Goal: Information Seeking & Learning: Find specific fact

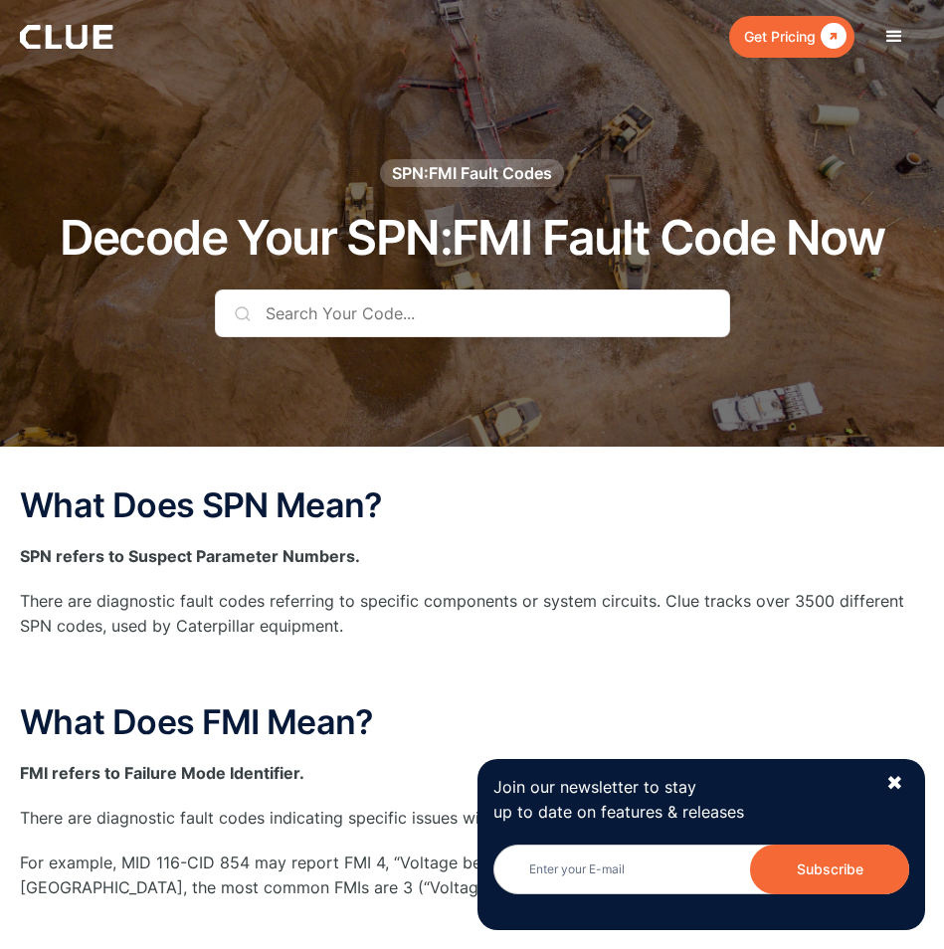
click at [340, 308] on input "text" at bounding box center [473, 314] width 516 height 48
click at [413, 320] on input "text" at bounding box center [473, 314] width 516 height 48
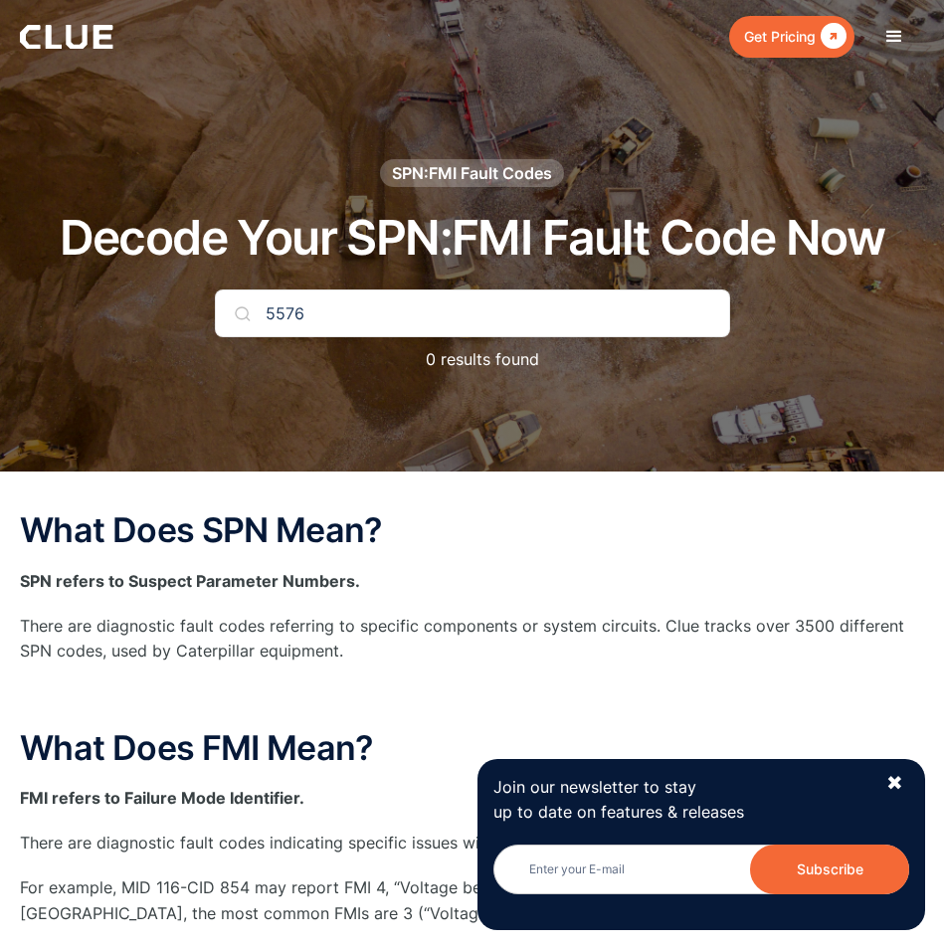
click at [267, 314] on input "5576" at bounding box center [473, 314] width 516 height 48
click at [898, 781] on div "✖" at bounding box center [895, 783] width 17 height 25
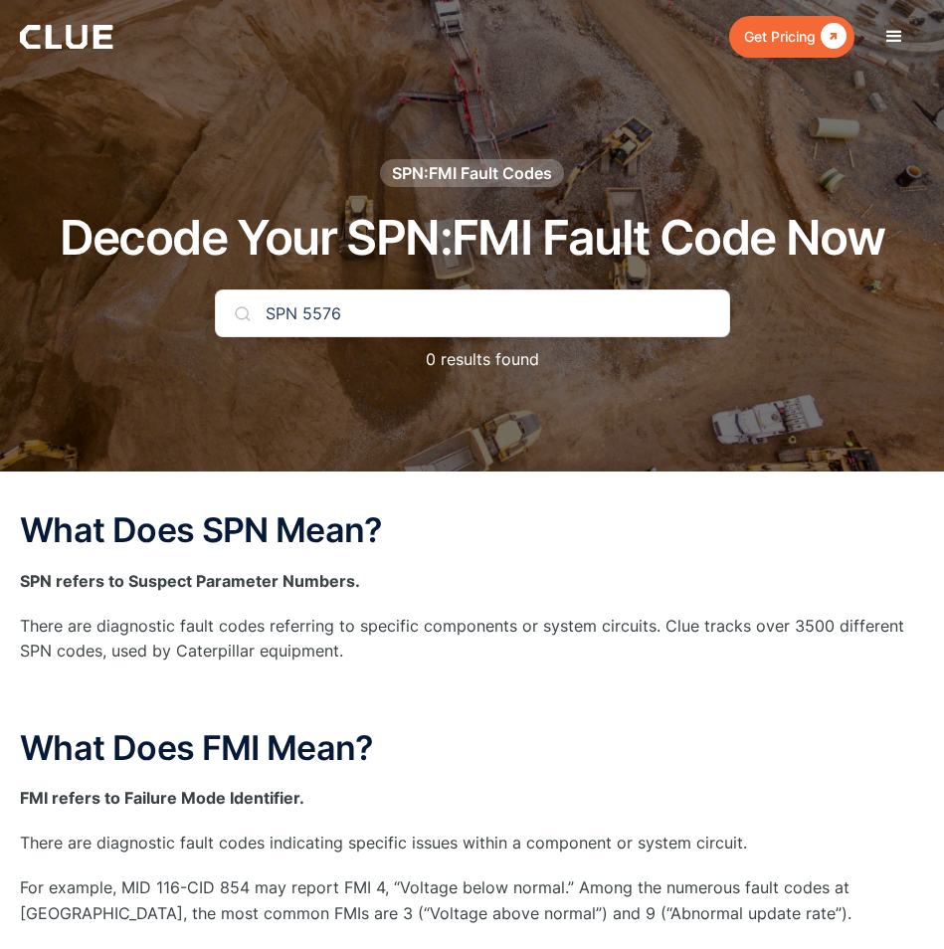
click at [375, 296] on input "SPN 5576" at bounding box center [473, 314] width 516 height 48
type input "5576"
